Goal: Information Seeking & Learning: Check status

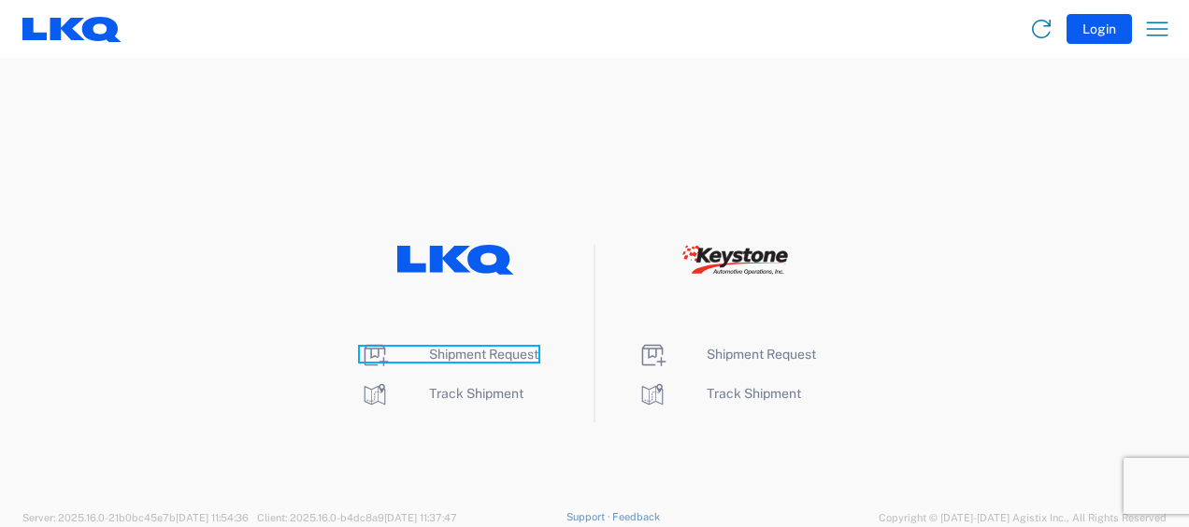
click at [481, 352] on span "Shipment Request" at bounding box center [483, 354] width 109 height 15
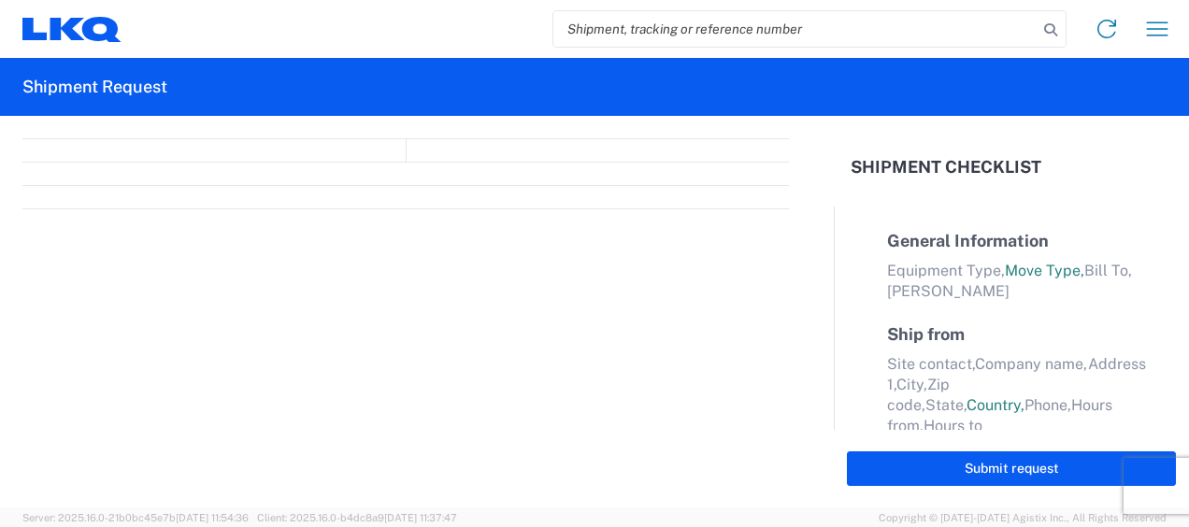
select select "FULL"
select select "LBS"
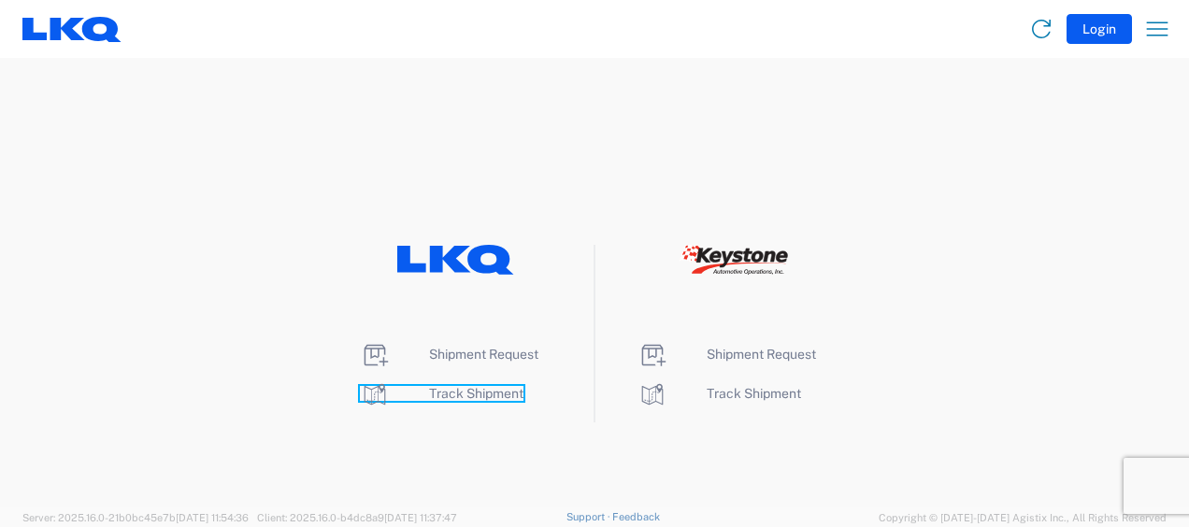
click at [469, 389] on span "Track Shipment" at bounding box center [476, 393] width 94 height 15
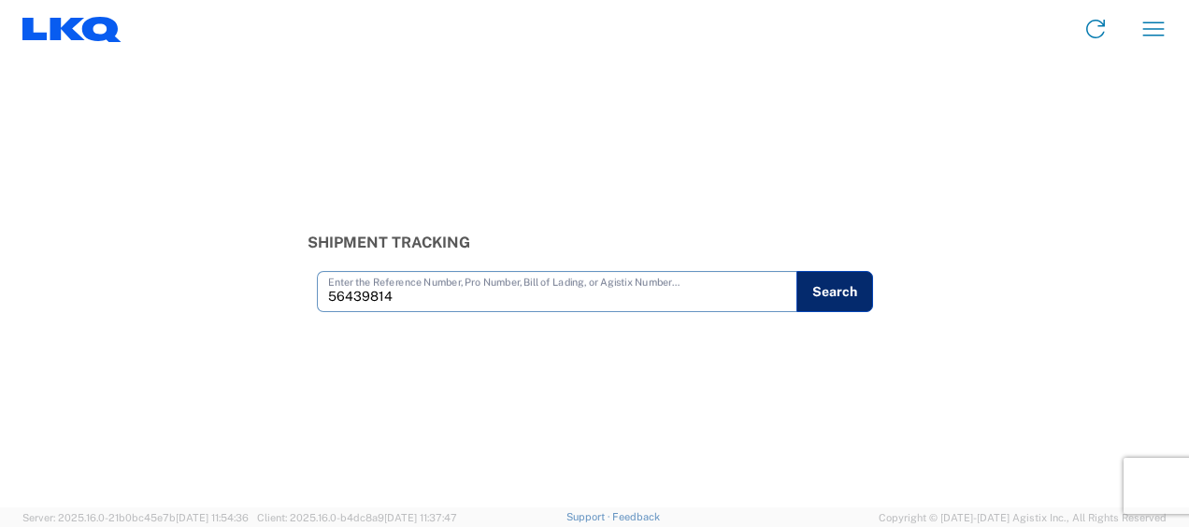
type input "56439814"
click at [842, 291] on button "Search" at bounding box center [835, 291] width 77 height 41
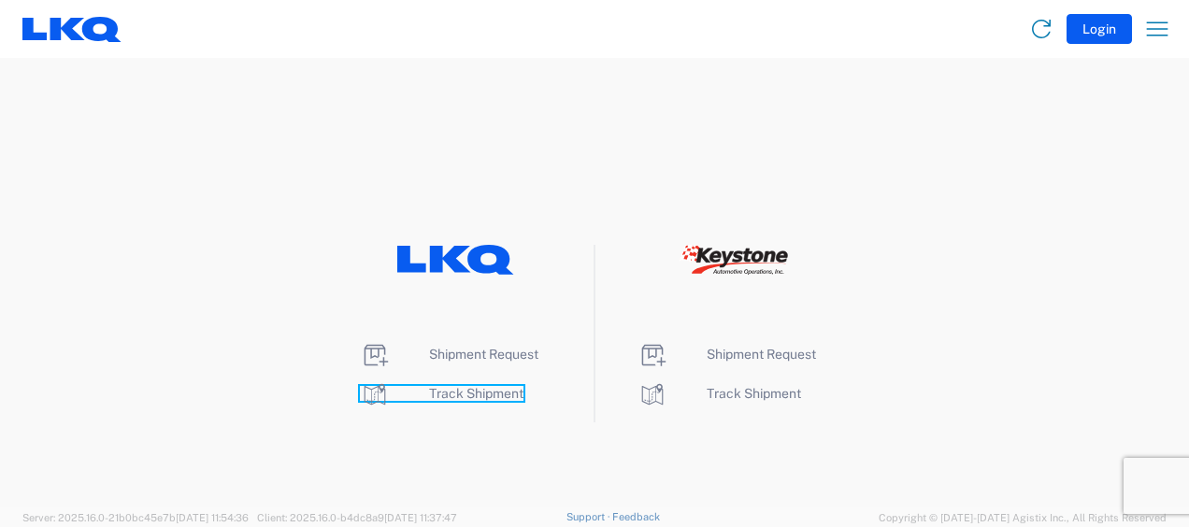
click at [467, 393] on span "Track Shipment" at bounding box center [476, 393] width 94 height 15
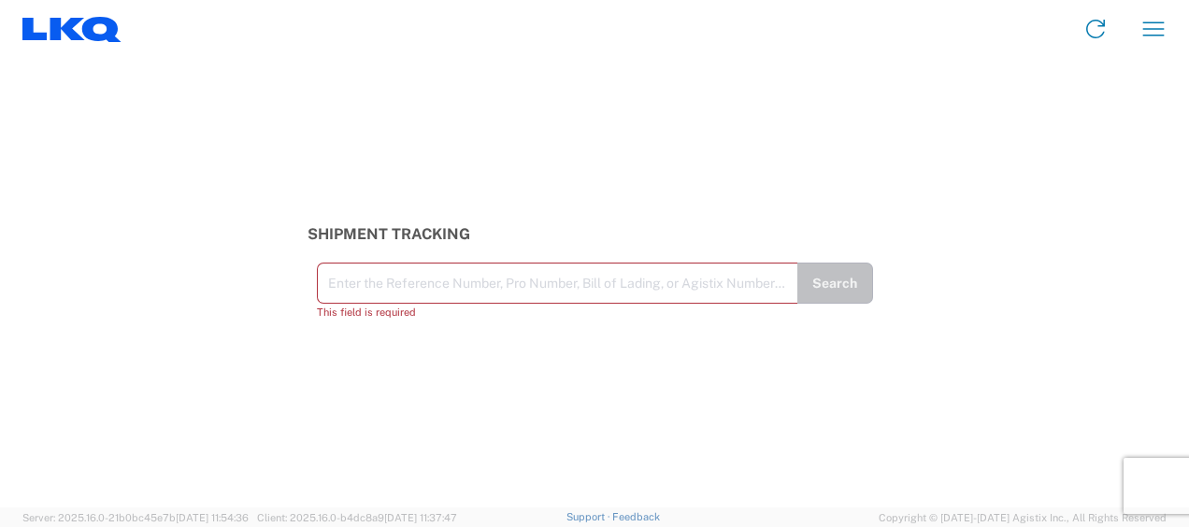
drag, startPoint x: 476, startPoint y: 289, endPoint x: 408, endPoint y: 289, distance: 68.3
paste input "56439814"
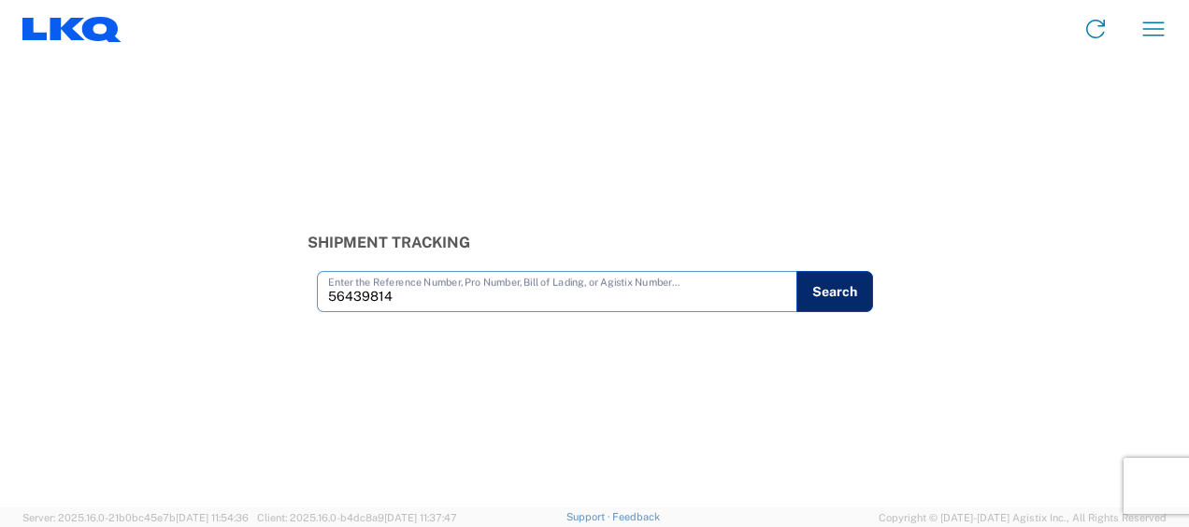
type input "56439814"
click at [817, 284] on button "Search" at bounding box center [835, 291] width 77 height 41
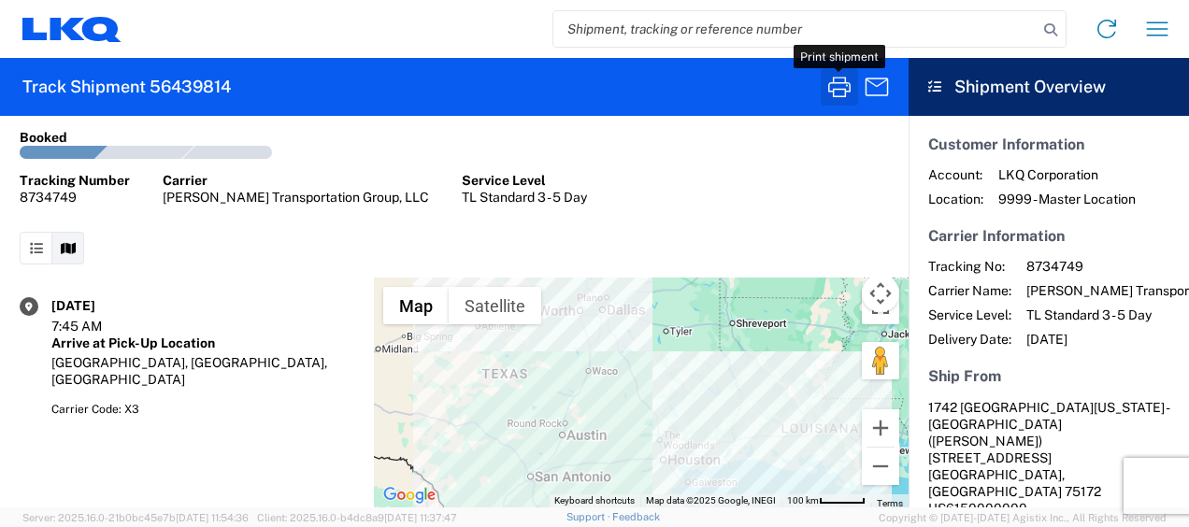
click at [837, 87] on icon "button" at bounding box center [840, 87] width 30 height 30
